Goal: Check status: Check status

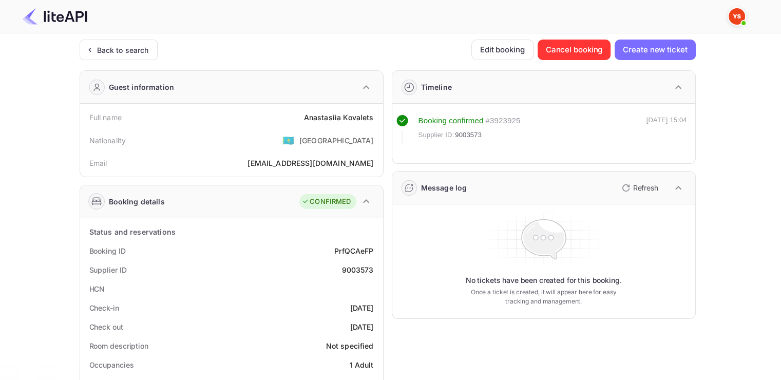
click at [306, 123] on div "Full name [PERSON_NAME]" at bounding box center [231, 117] width 295 height 19
click at [314, 118] on div "[PERSON_NAME]" at bounding box center [339, 117] width 70 height 11
drag, startPoint x: 314, startPoint y: 118, endPoint x: 360, endPoint y: 117, distance: 45.7
click at [360, 117] on div "[PERSON_NAME]" at bounding box center [339, 117] width 70 height 11
copy div "[PERSON_NAME]"
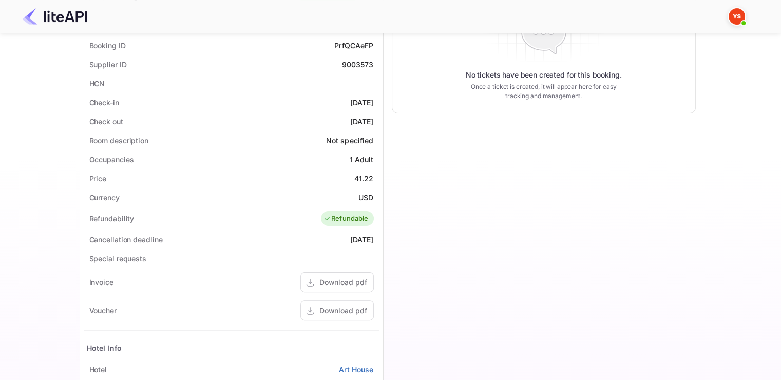
scroll to position [308, 0]
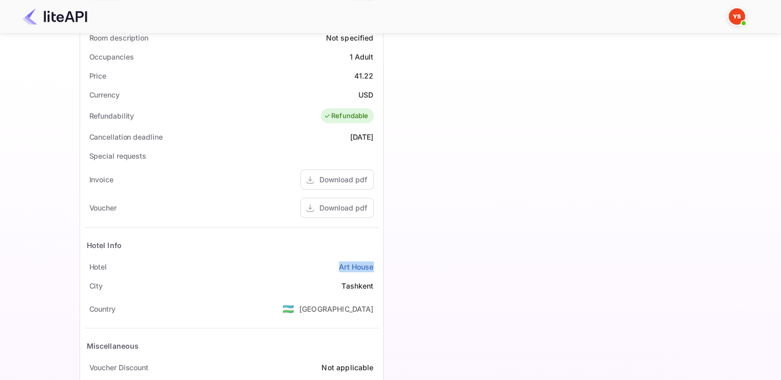
drag, startPoint x: 324, startPoint y: 267, endPoint x: 381, endPoint y: 267, distance: 57.0
click at [381, 267] on div "Status and reservations Booking ID PrfQCAeFP Supplier ID 9003573 HCN Check-in […" at bounding box center [231, 164] width 303 height 509
copy link "Art House"
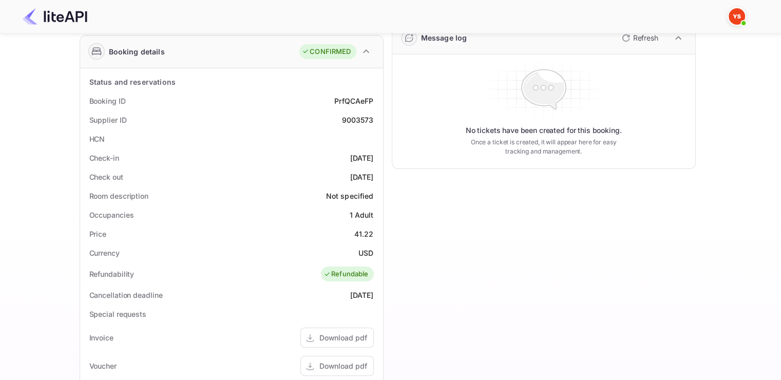
scroll to position [103, 0]
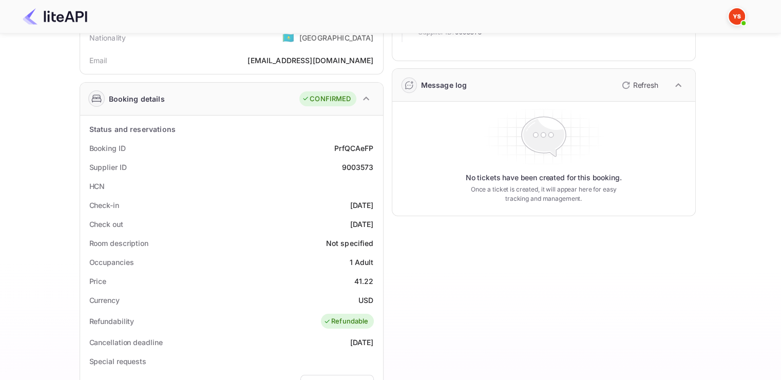
drag, startPoint x: 89, startPoint y: 198, endPoint x: 373, endPoint y: 222, distance: 284.8
click at [373, 222] on div "Status and reservations Booking ID PrfQCAeFP Supplier ID 9003573 HCN Check-in […" at bounding box center [231, 370] width 295 height 500
copy div "Check-in [DATE] Check out [DATE]"
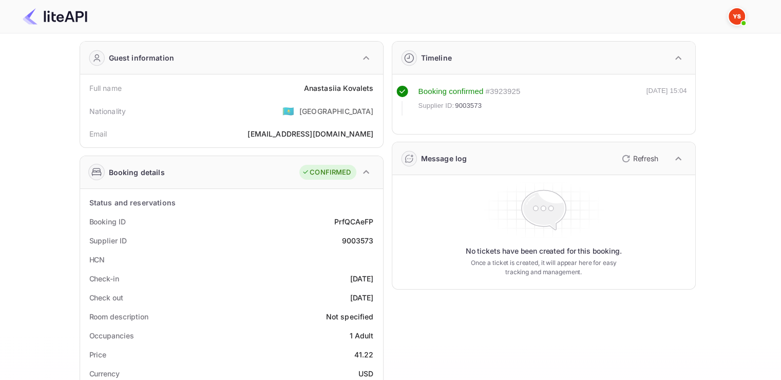
scroll to position [0, 0]
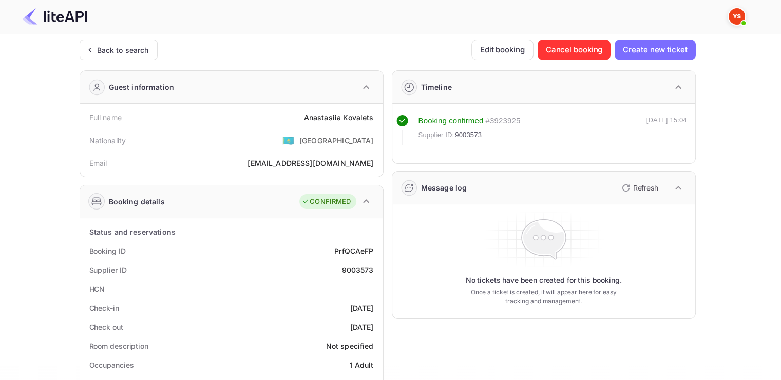
click at [135, 110] on div "Full name [PERSON_NAME]" at bounding box center [231, 117] width 295 height 19
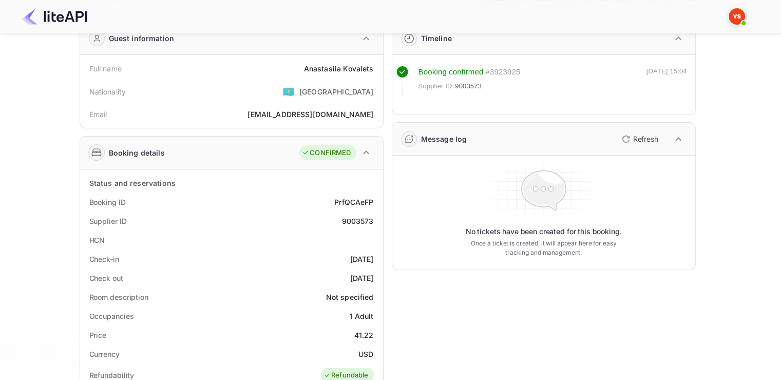
scroll to position [51, 0]
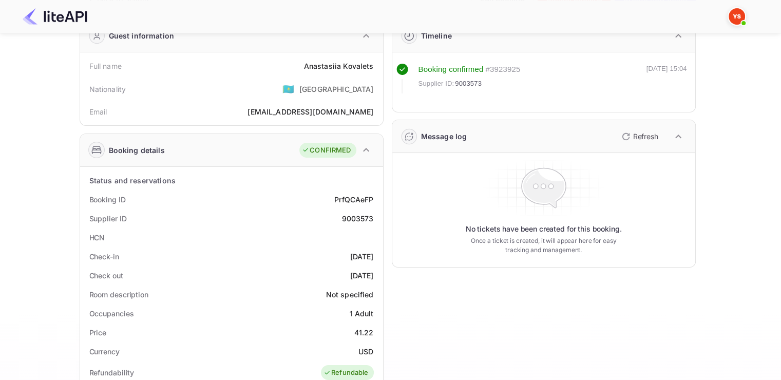
click at [469, 84] on span "9003573" at bounding box center [468, 84] width 27 height 10
copy span "9003573"
